Goal: Transaction & Acquisition: Purchase product/service

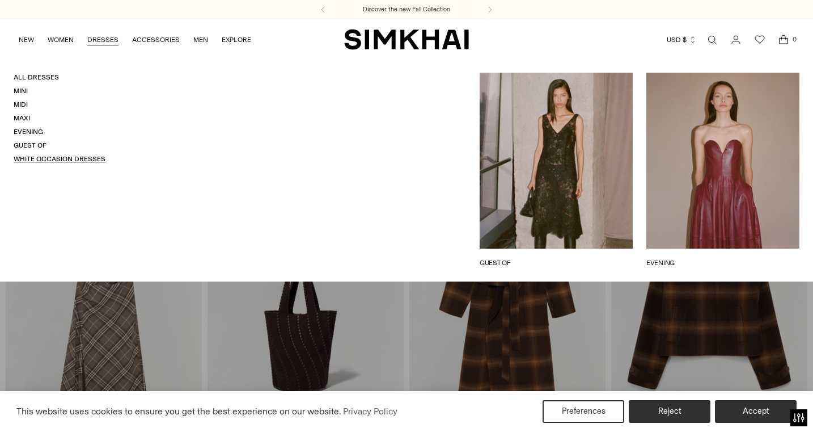
click at [64, 161] on link "White Occasion Dresses" at bounding box center [60, 159] width 92 height 8
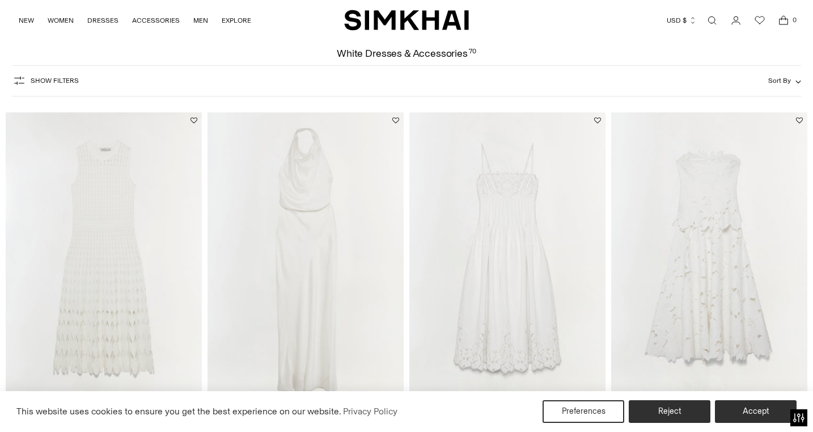
scroll to position [48, 0]
click at [312, 182] on img at bounding box center [306, 257] width 196 height 294
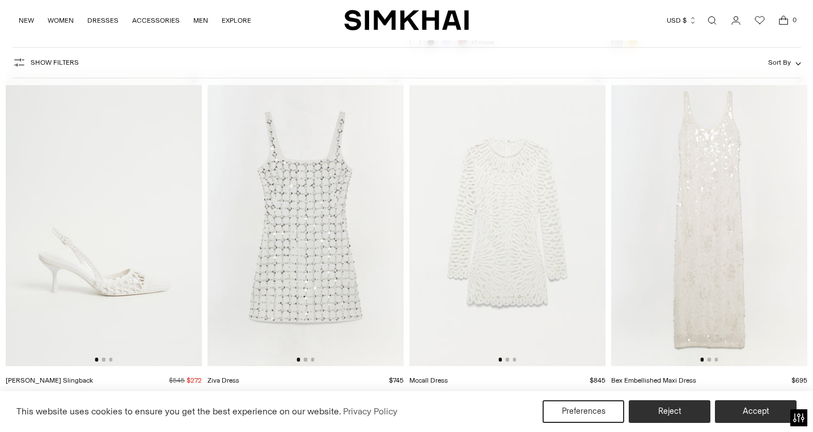
scroll to position [1846, 0]
click at [376, 229] on img at bounding box center [306, 217] width 196 height 294
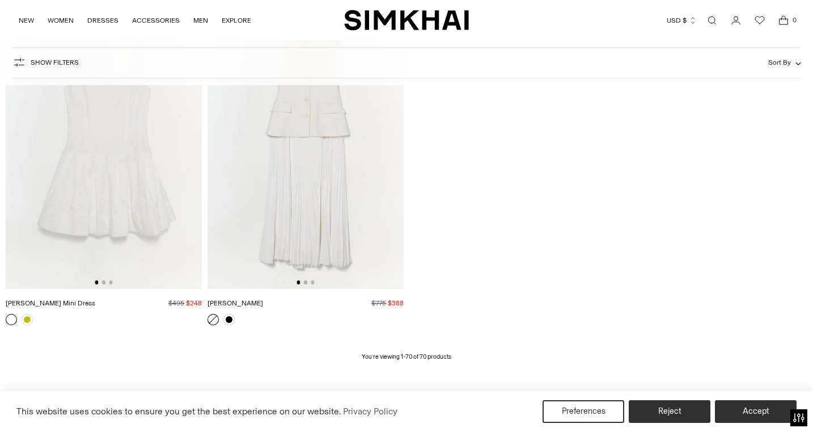
scroll to position [6167, 0]
